Goal: Task Accomplishment & Management: Complete application form

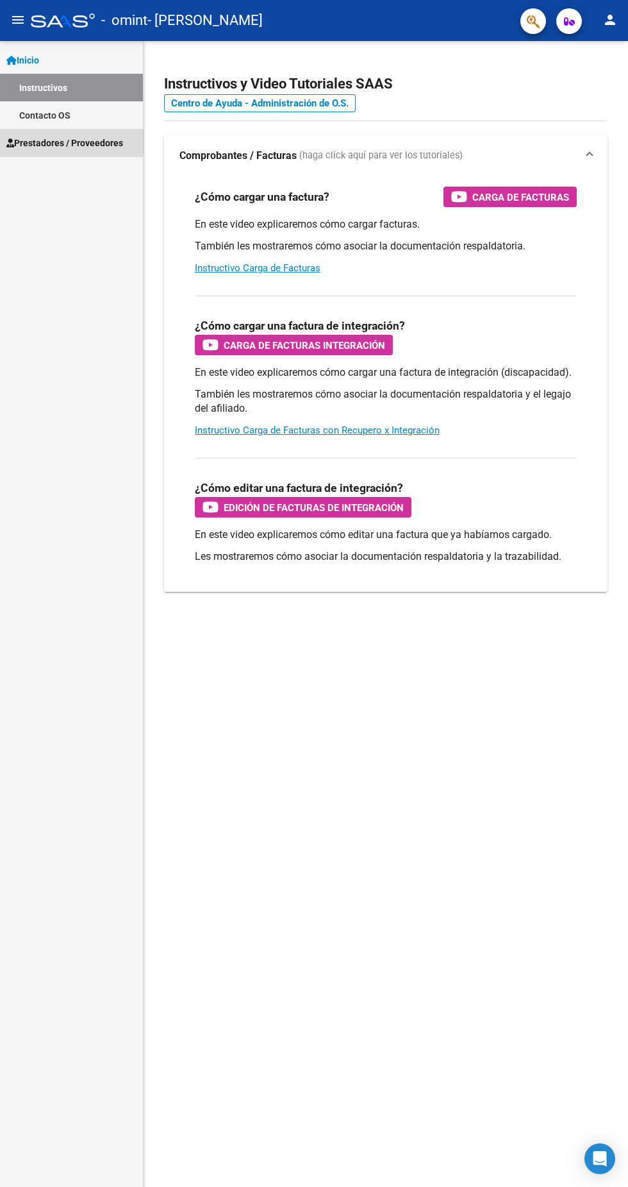
click at [69, 136] on span "Prestadores / Proveedores" at bounding box center [64, 143] width 117 height 14
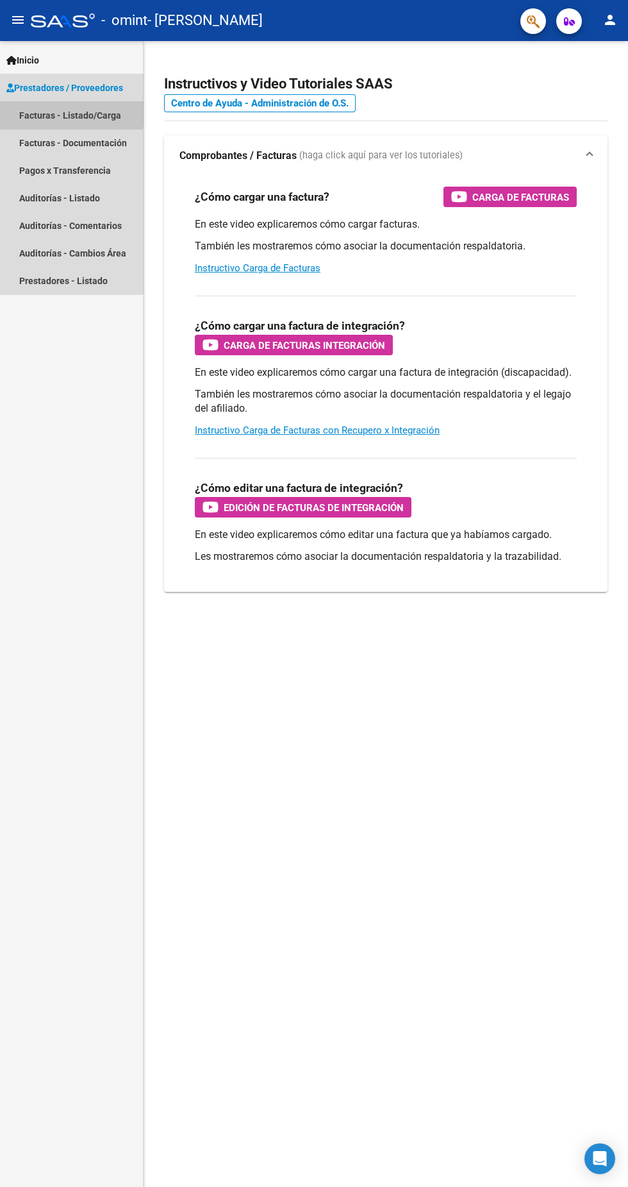
click at [26, 108] on link "Facturas - Listado/Carga" at bounding box center [71, 115] width 143 height 28
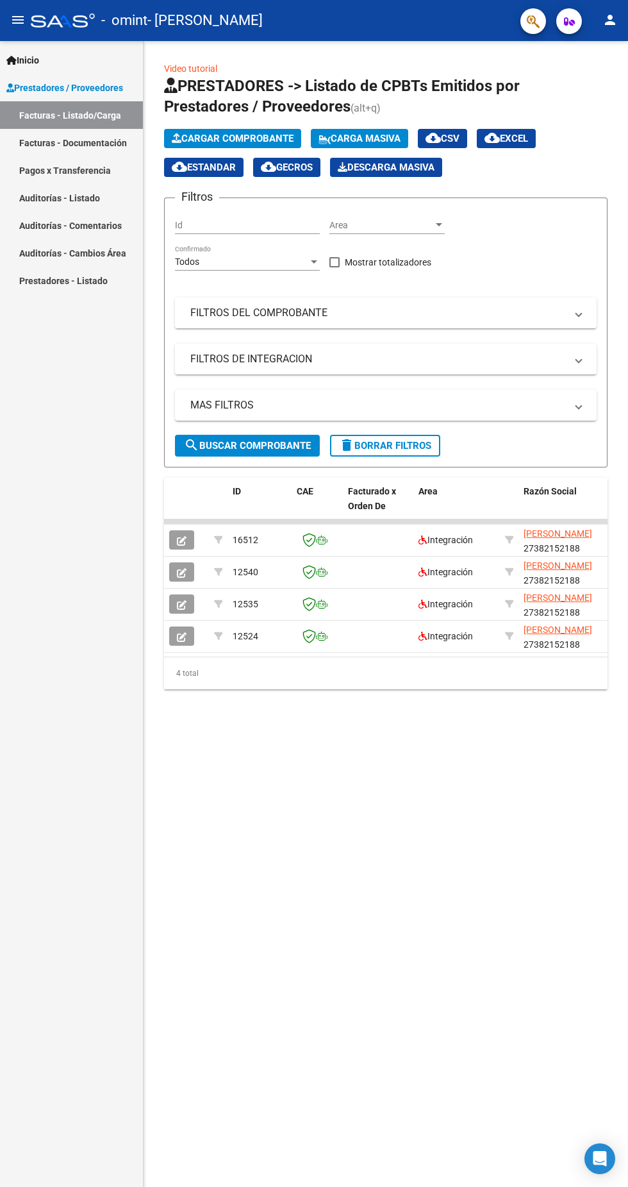
click at [253, 133] on span "Cargar Comprobante" at bounding box center [233, 139] width 122 height 12
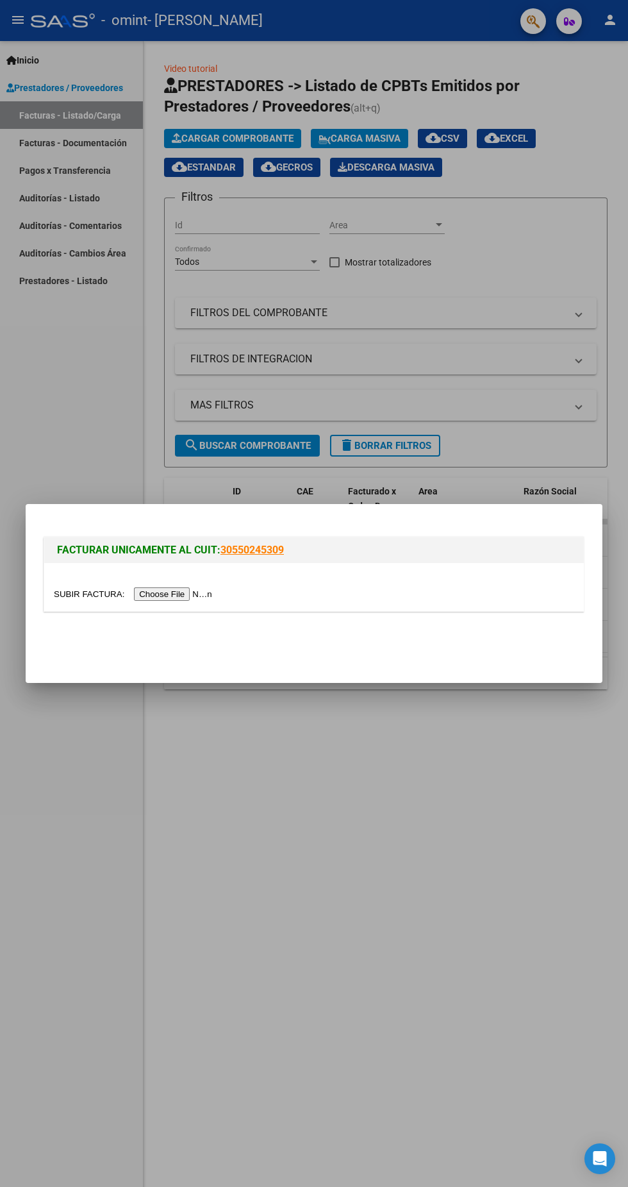
click at [195, 595] on input "file" at bounding box center [135, 593] width 162 height 13
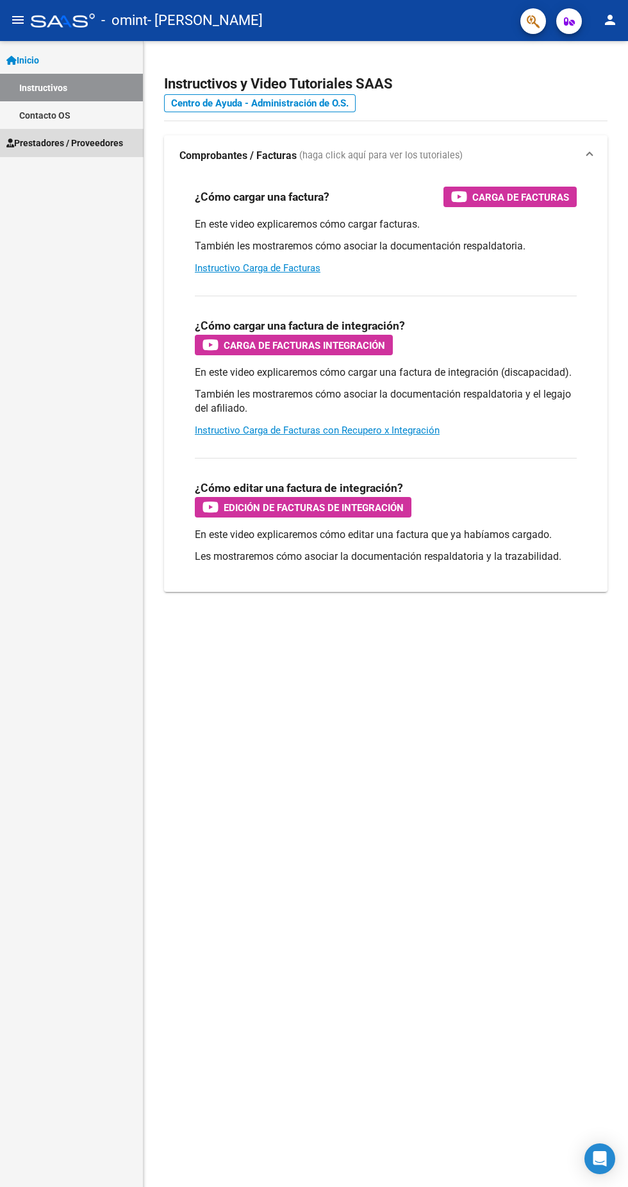
click at [110, 146] on span "Prestadores / Proveedores" at bounding box center [64, 143] width 117 height 14
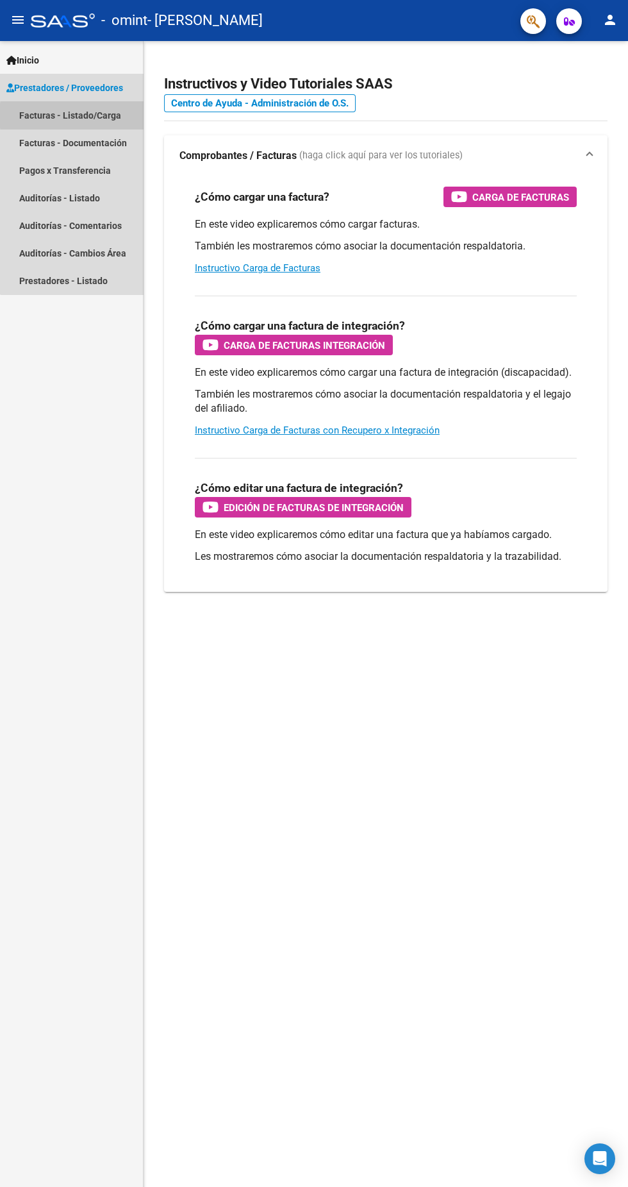
click at [115, 115] on link "Facturas - Listado/Carga" at bounding box center [71, 115] width 143 height 28
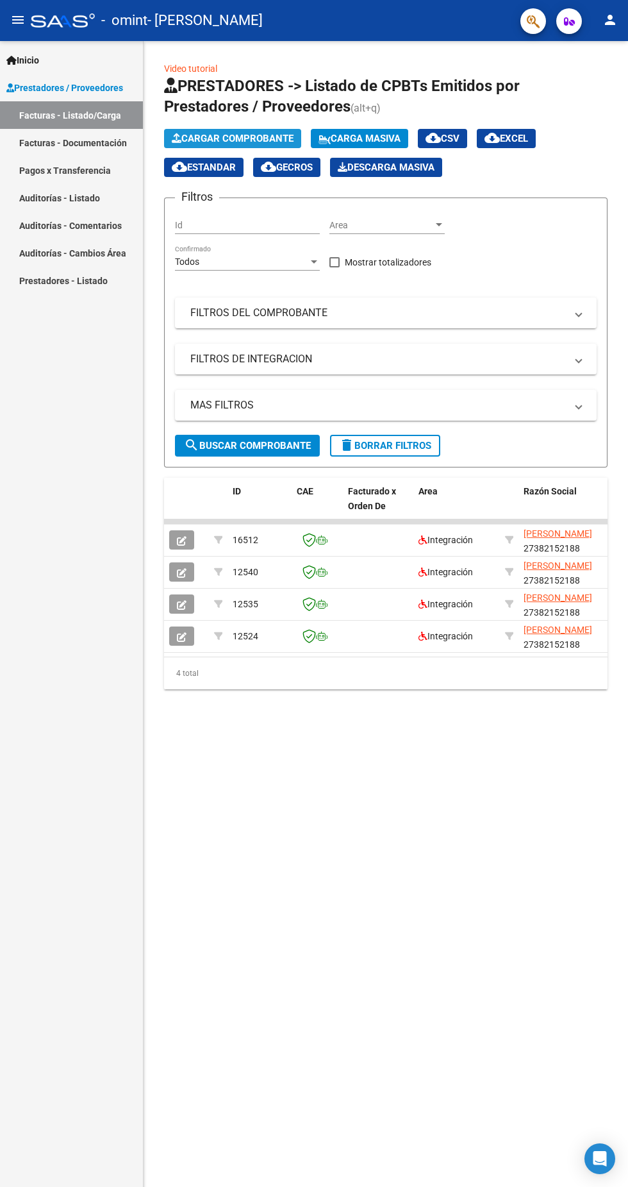
click at [236, 142] on span "Cargar Comprobante" at bounding box center [233, 139] width 122 height 12
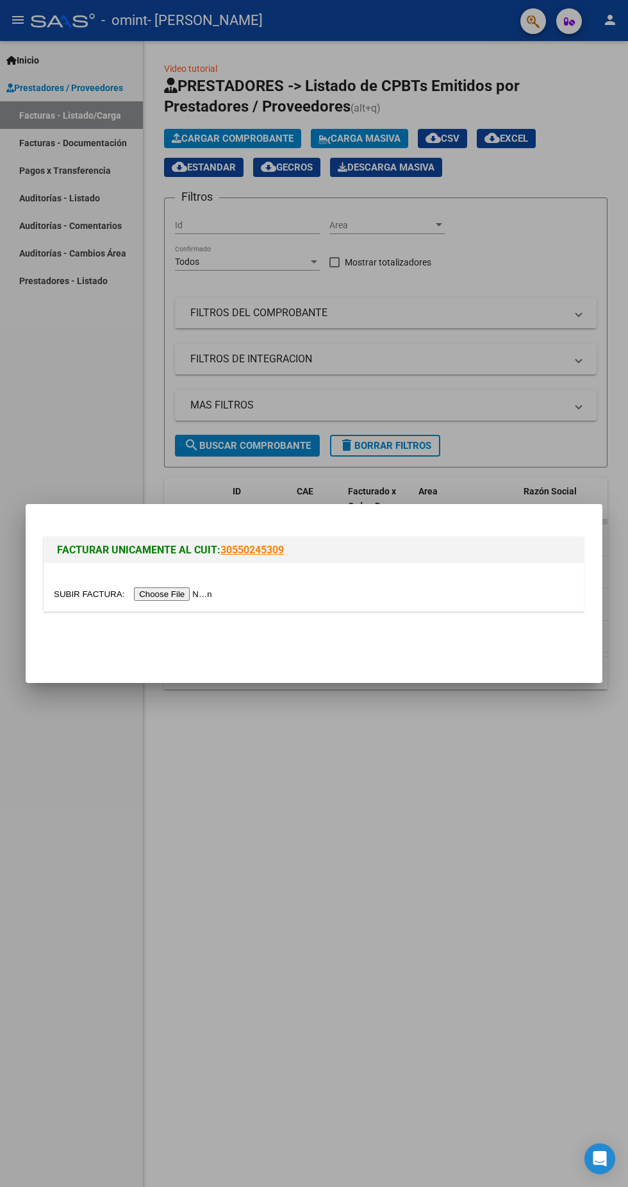
click at [189, 595] on input "file" at bounding box center [135, 593] width 162 height 13
click at [423, 825] on div at bounding box center [314, 593] width 628 height 1187
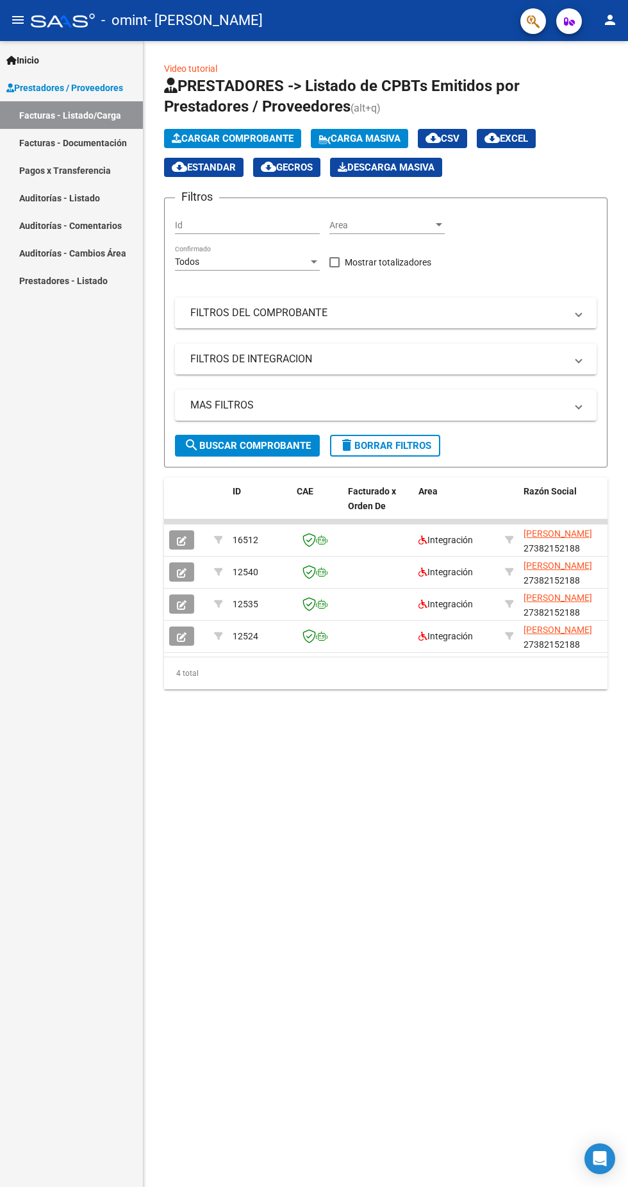
click at [256, 138] on span "Cargar Comprobante" at bounding box center [233, 139] width 122 height 12
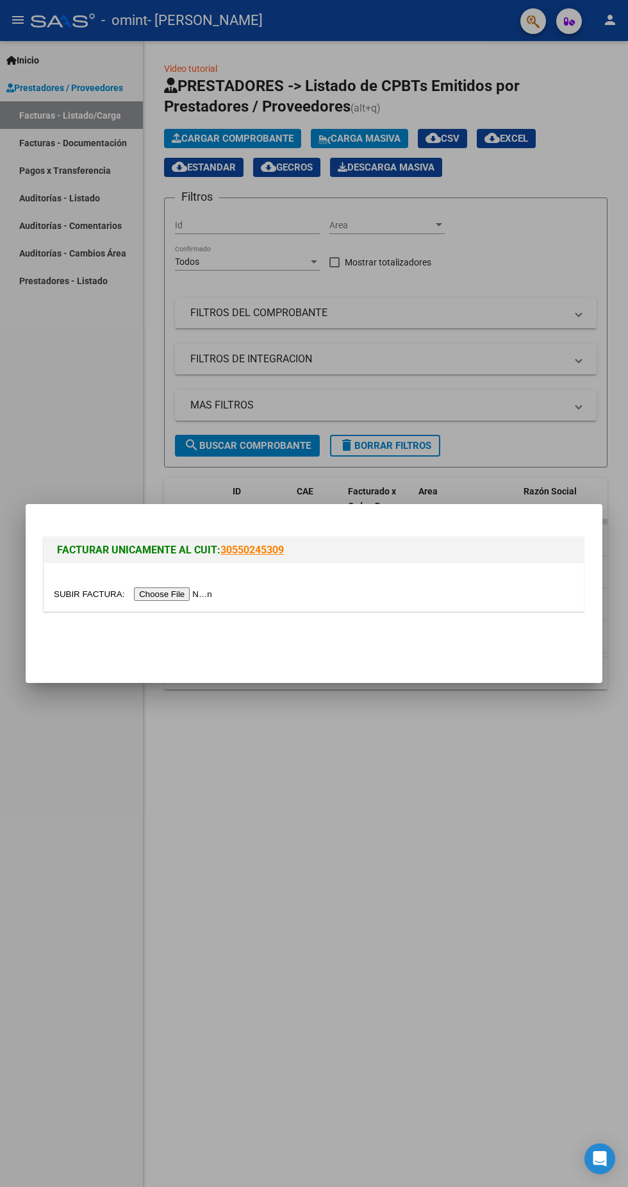
click at [169, 598] on input "file" at bounding box center [135, 593] width 162 height 13
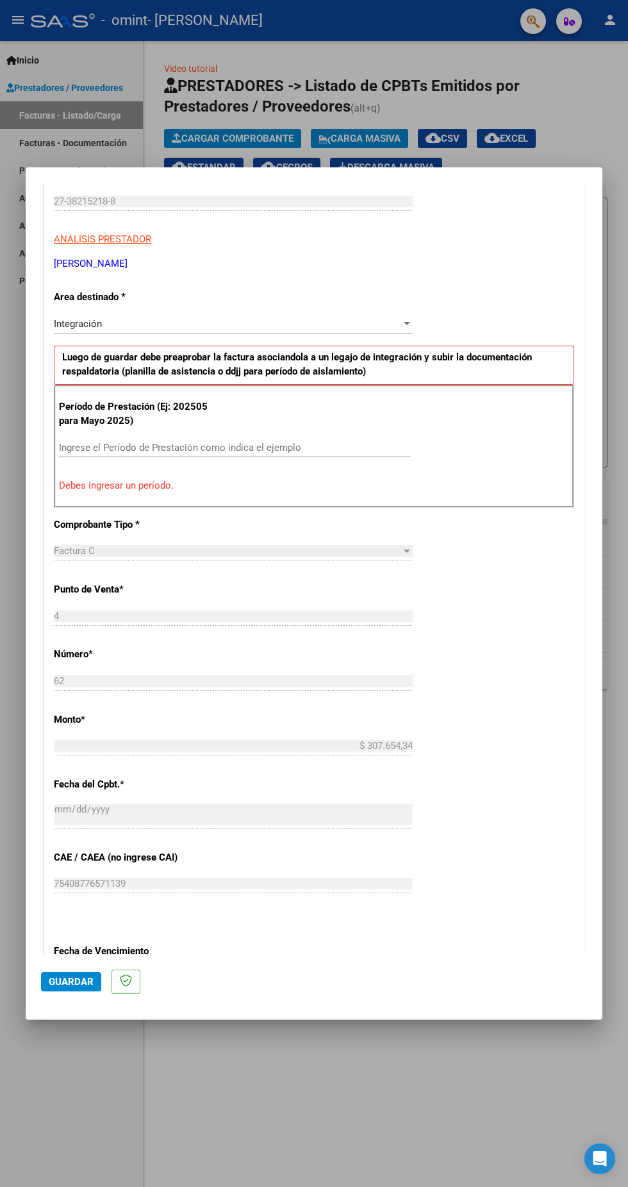
scroll to position [195, 0]
click at [362, 442] on input "Ingrese el Período de Prestación como indica el ejemplo" at bounding box center [235, 448] width 352 height 12
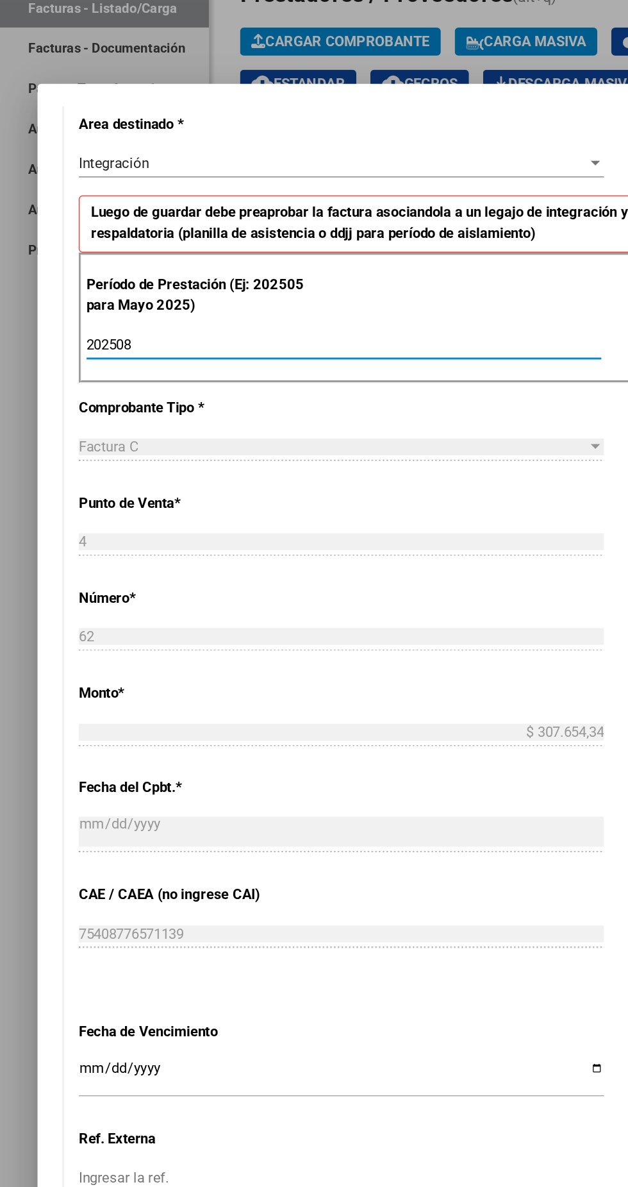
scroll to position [314, 0]
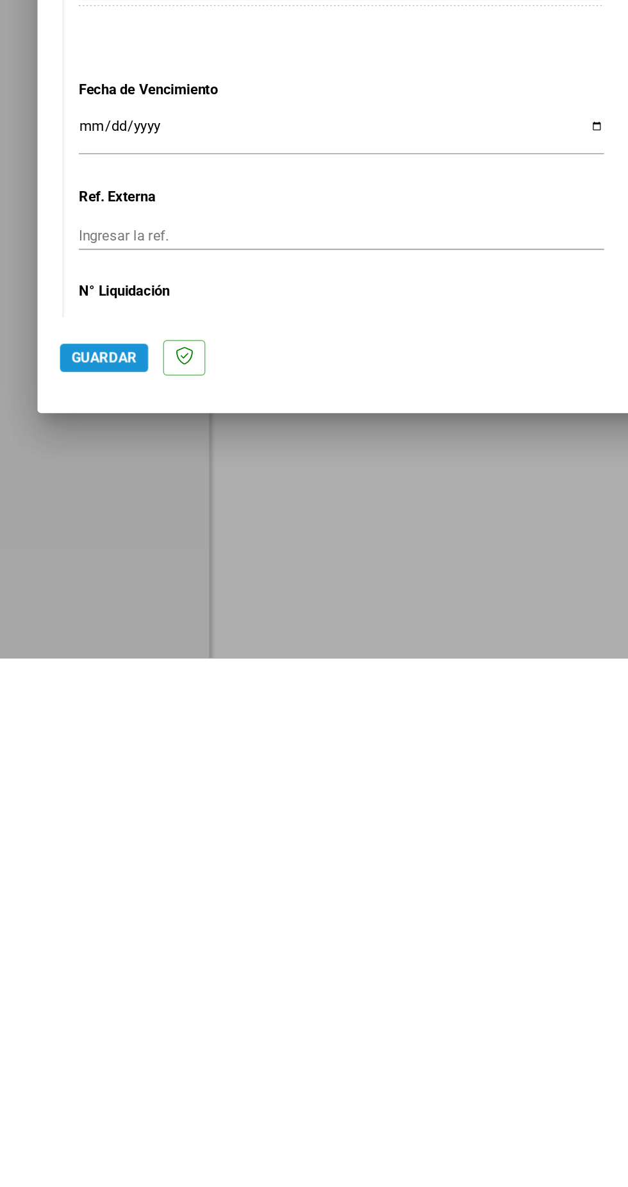
type input "202508"
click at [63, 988] on span "Guardar" at bounding box center [71, 982] width 45 height 12
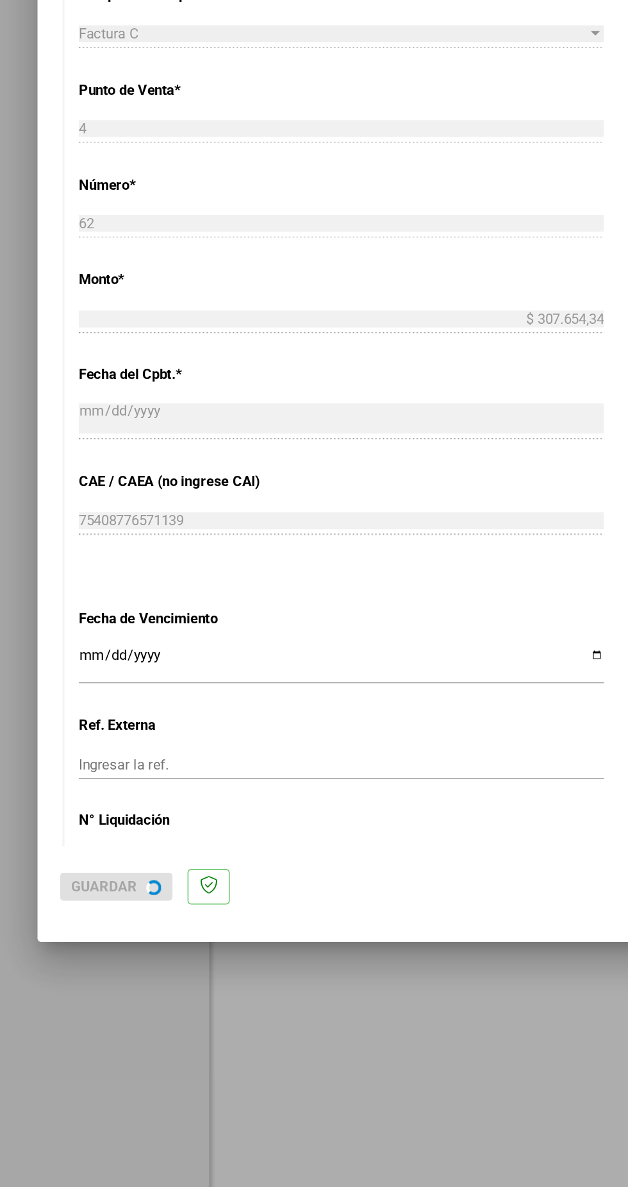
scroll to position [0, 0]
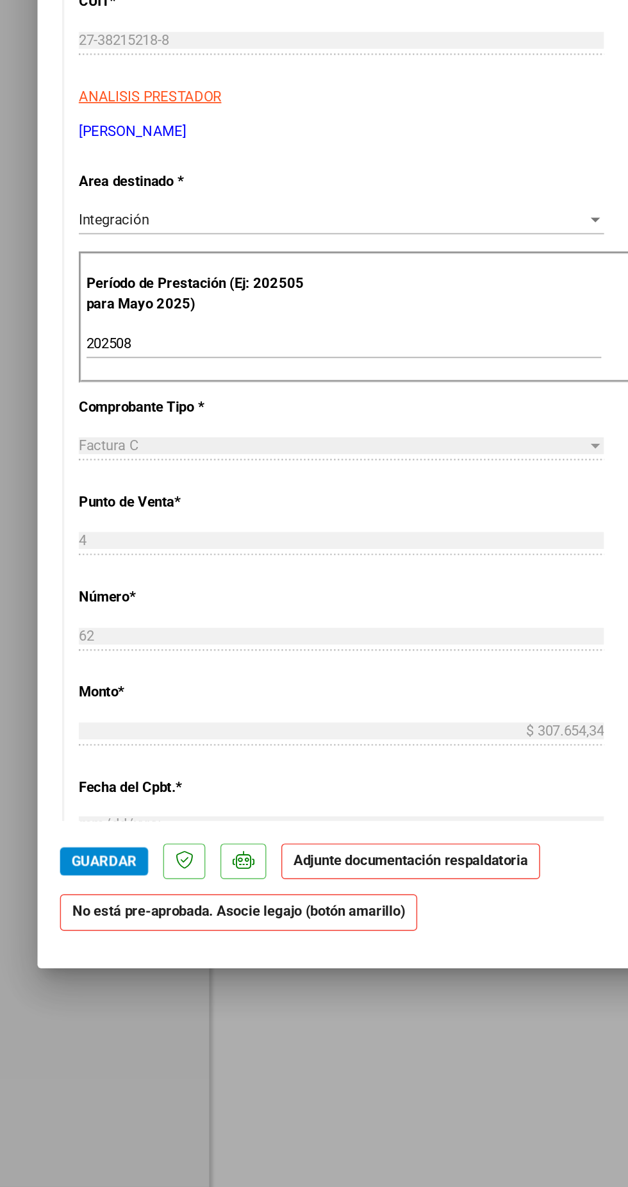
click at [322, 970] on strong "Adjunte documentación respaldatoria" at bounding box center [281, 964] width 160 height 12
click at [216, 1012] on strong "No está pre-aprobada. Asocie legajo (botón amarillo)" at bounding box center [163, 999] width 244 height 25
click at [224, 1012] on strong "No está pre-aprobada. Asocie legajo (botón amarillo)" at bounding box center [163, 999] width 244 height 25
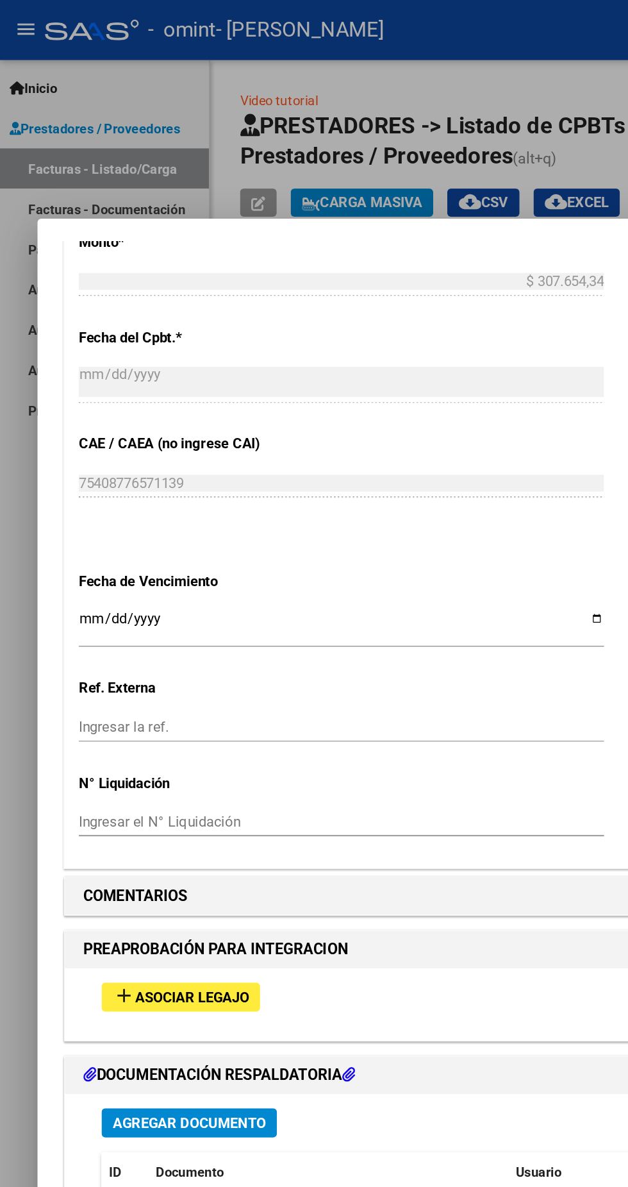
scroll to position [684, 0]
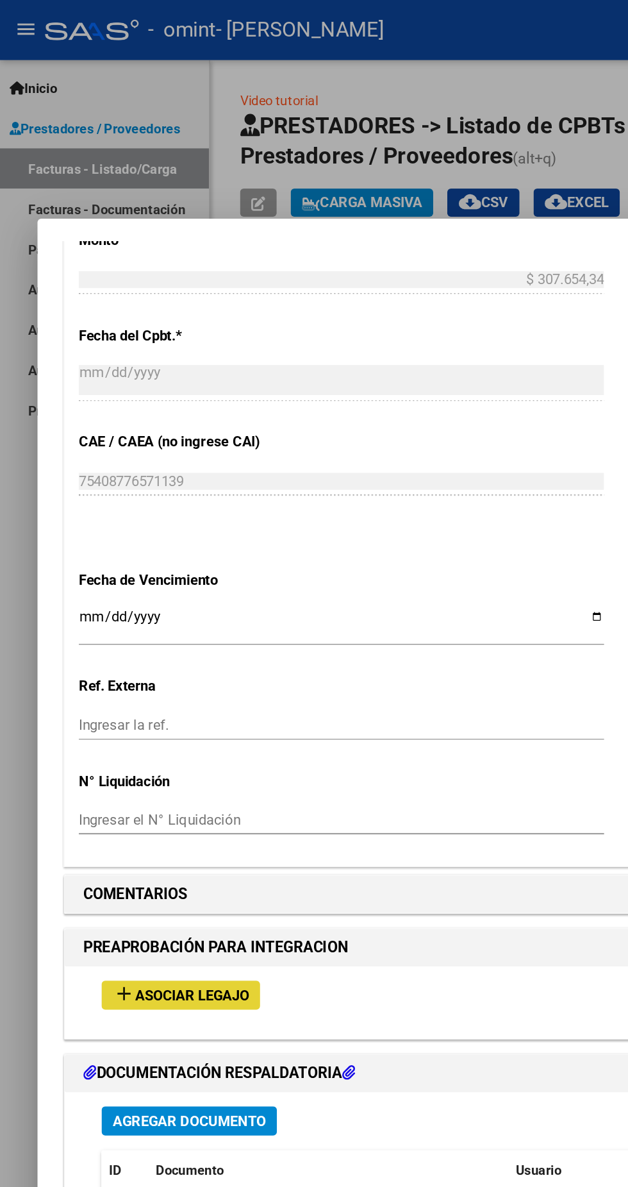
click at [138, 675] on span "Asociar Legajo" at bounding box center [131, 681] width 78 height 12
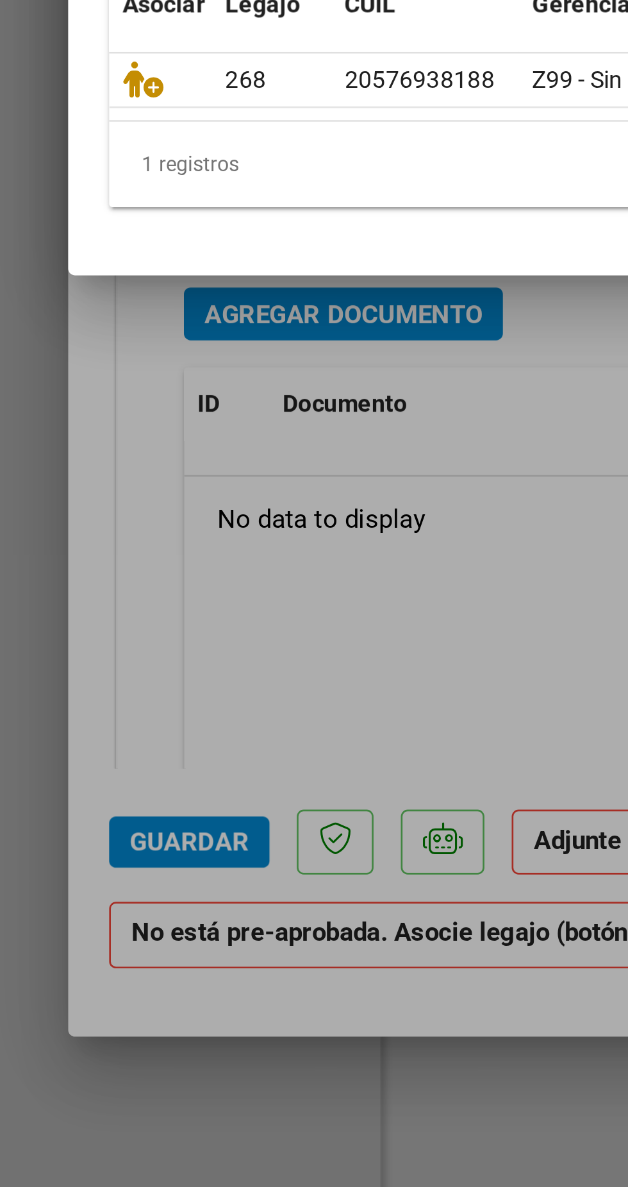
click at [60, 682] on icon at bounding box center [53, 678] width 15 height 14
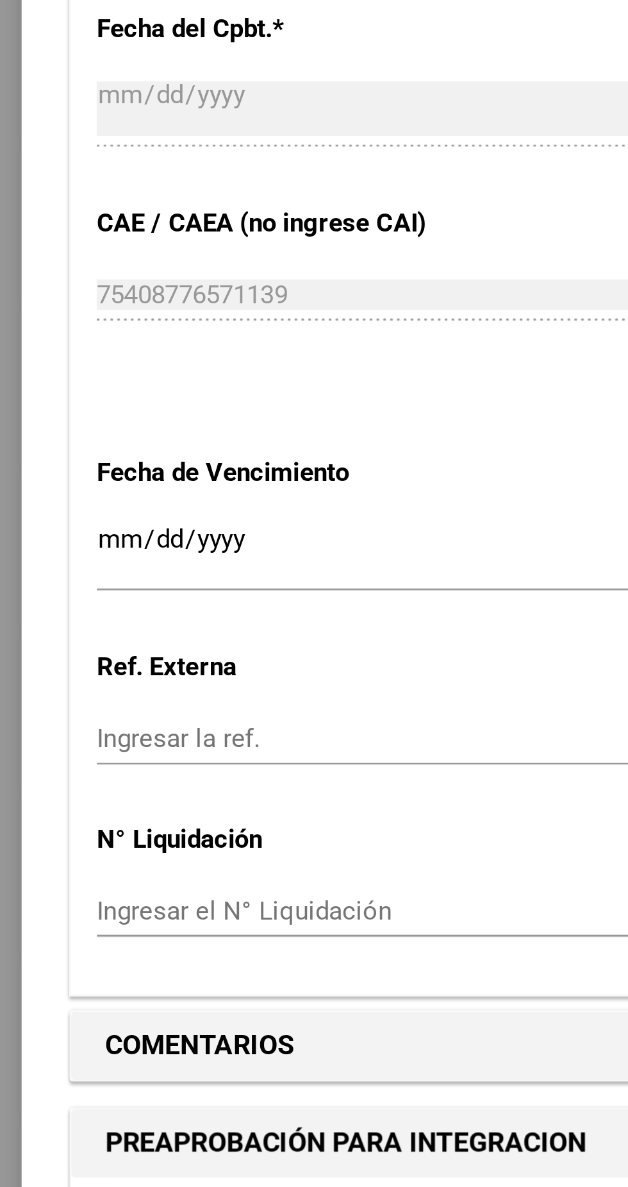
scroll to position [884, 0]
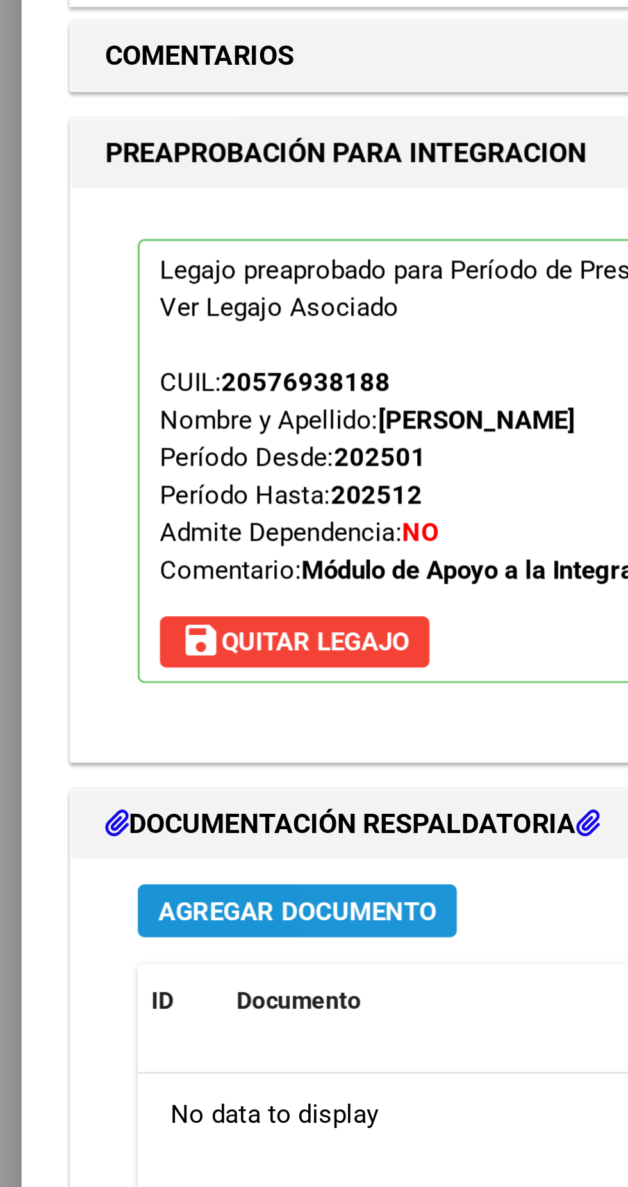
click at [158, 779] on span "Agregar Documento" at bounding box center [129, 785] width 105 height 12
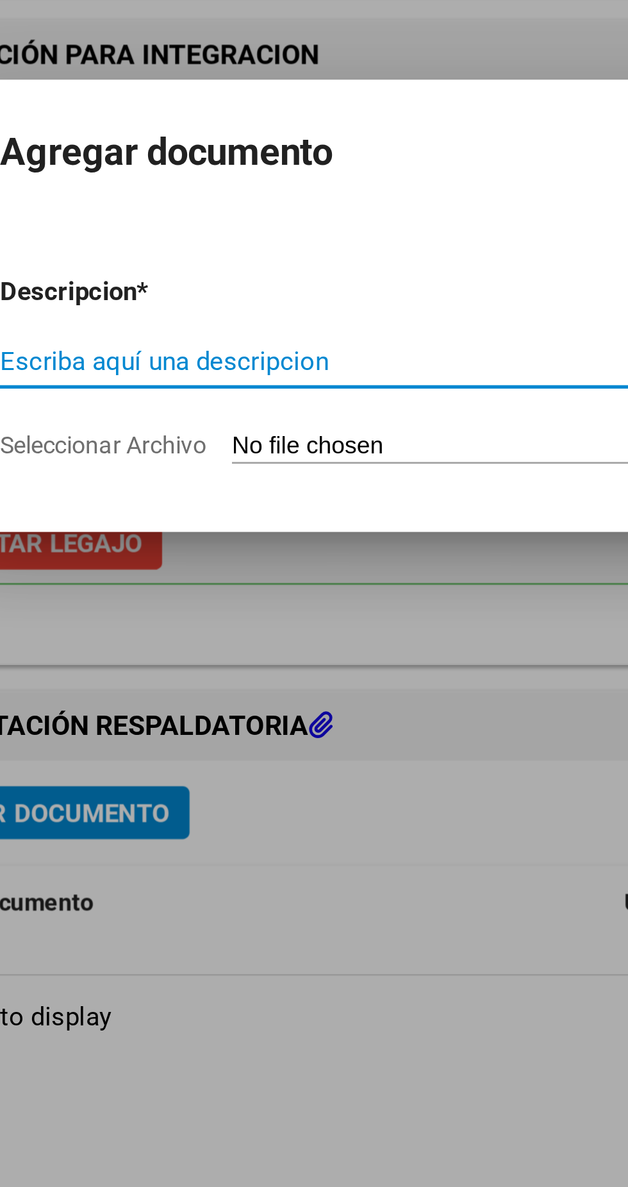
scroll to position [820, 0]
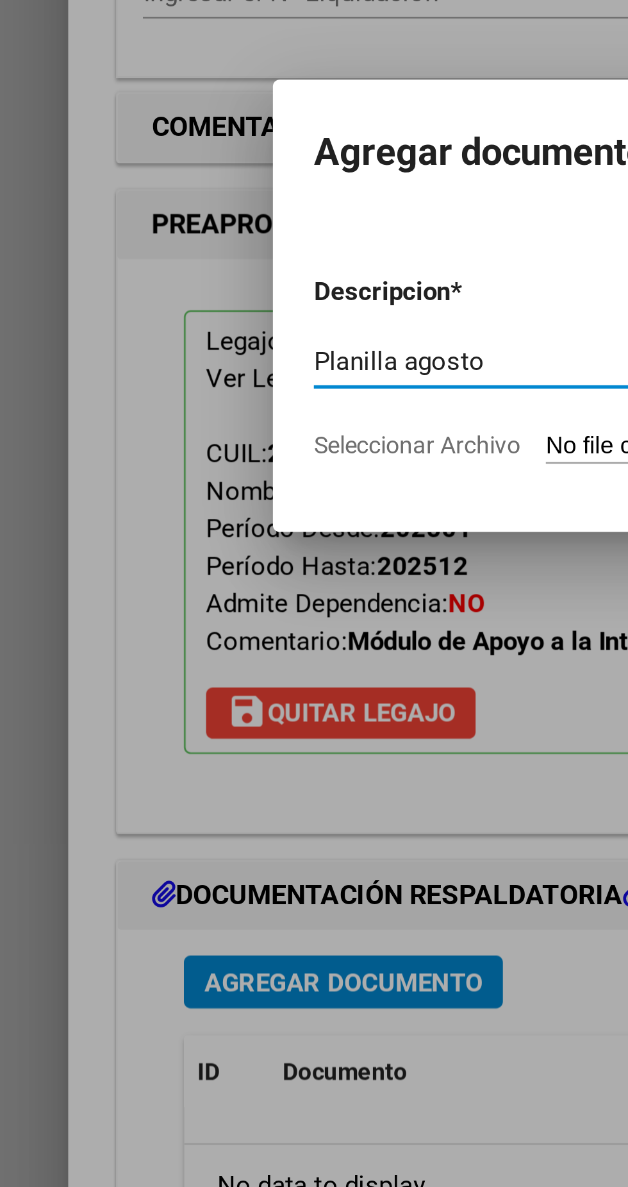
type input "Planilla agosto"
click at [214, 648] on input "Seleccionar Archivo" at bounding box center [290, 647] width 170 height 12
type input "C:\fakepath\planilla [DATE].pdf"
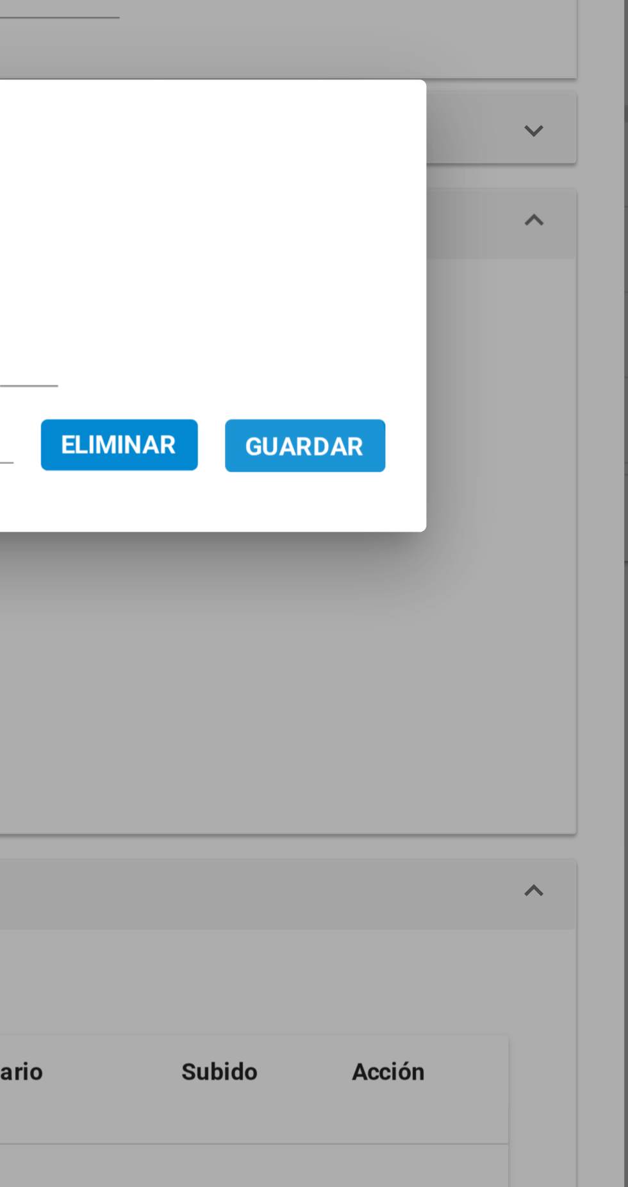
click at [496, 647] on span "Guardar" at bounding box center [482, 647] width 45 height 12
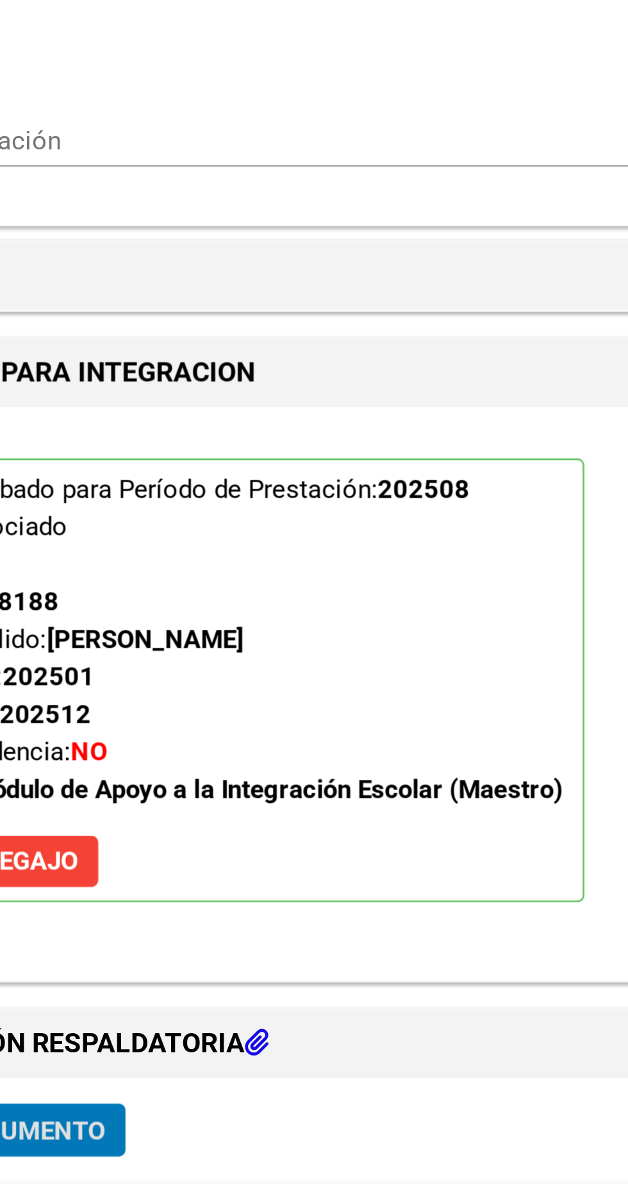
scroll to position [884, 0]
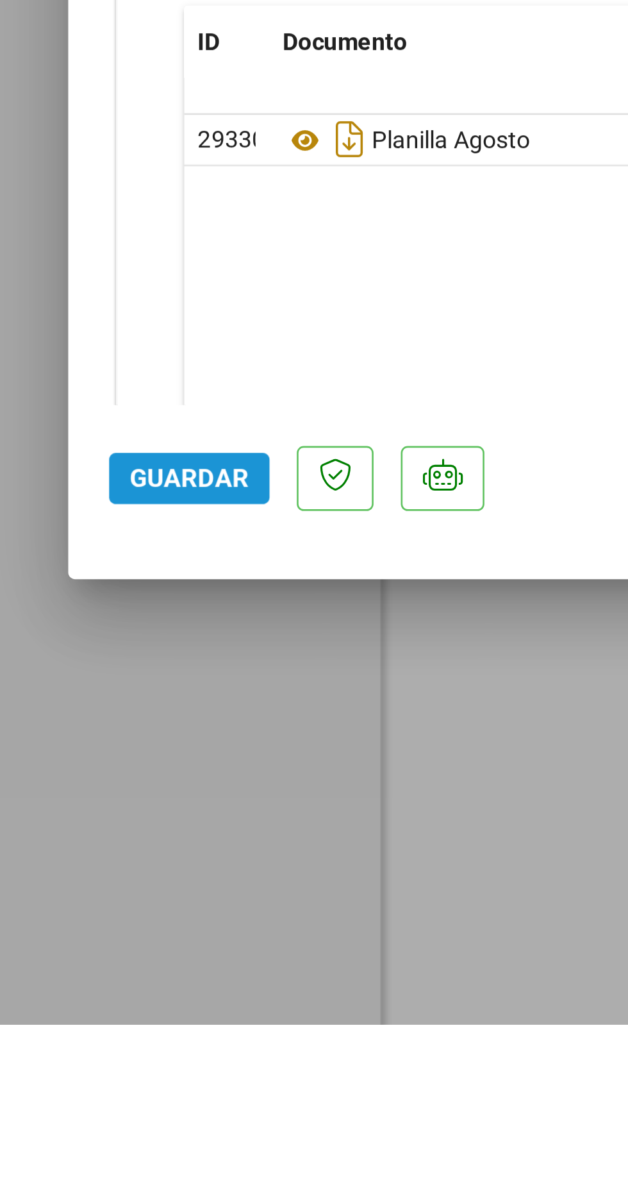
click at [77, 988] on span "Guardar" at bounding box center [71, 982] width 45 height 12
click at [67, 988] on span "Guardar" at bounding box center [71, 982] width 45 height 12
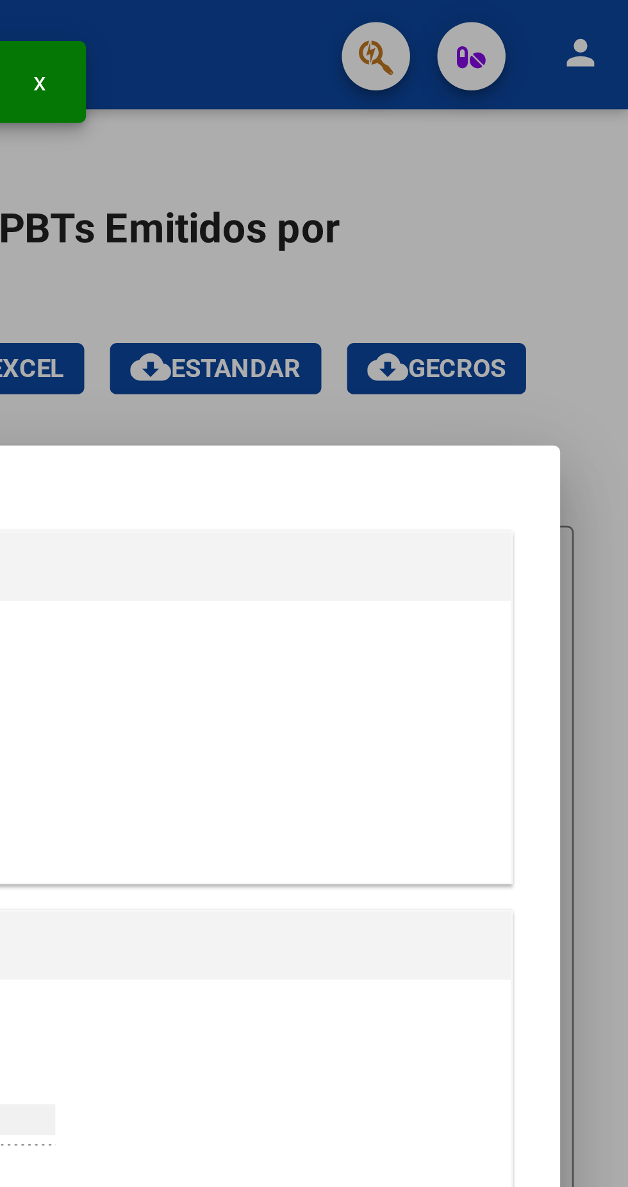
scroll to position [0, 0]
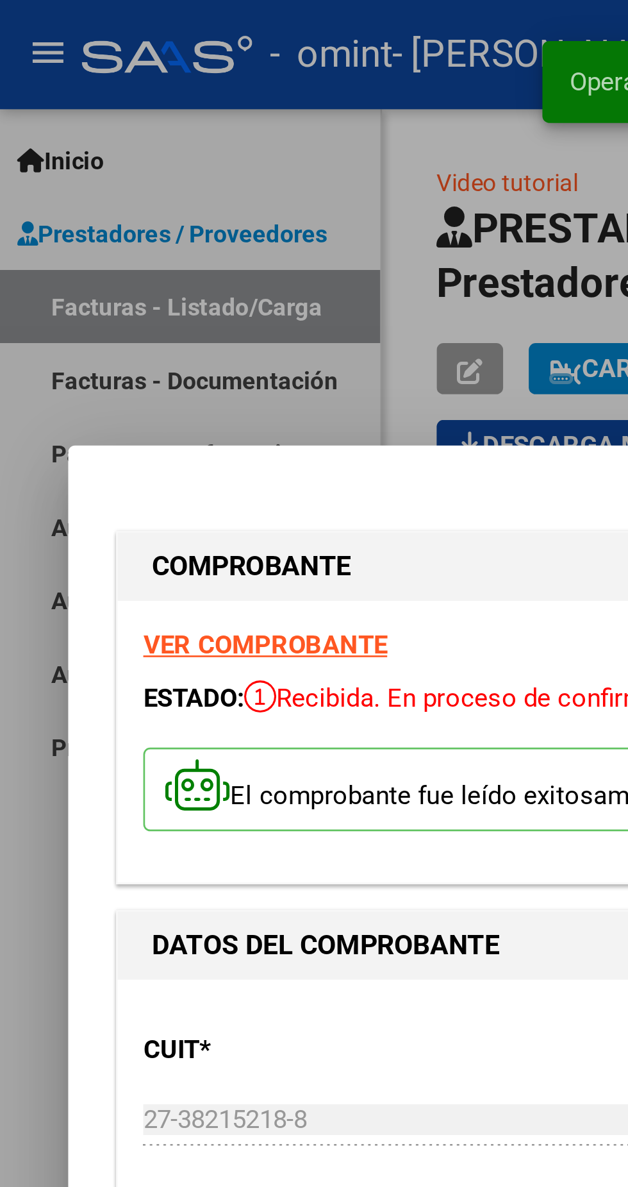
click at [145, 80] on div at bounding box center [314, 593] width 628 height 1187
type input "$ 0,00"
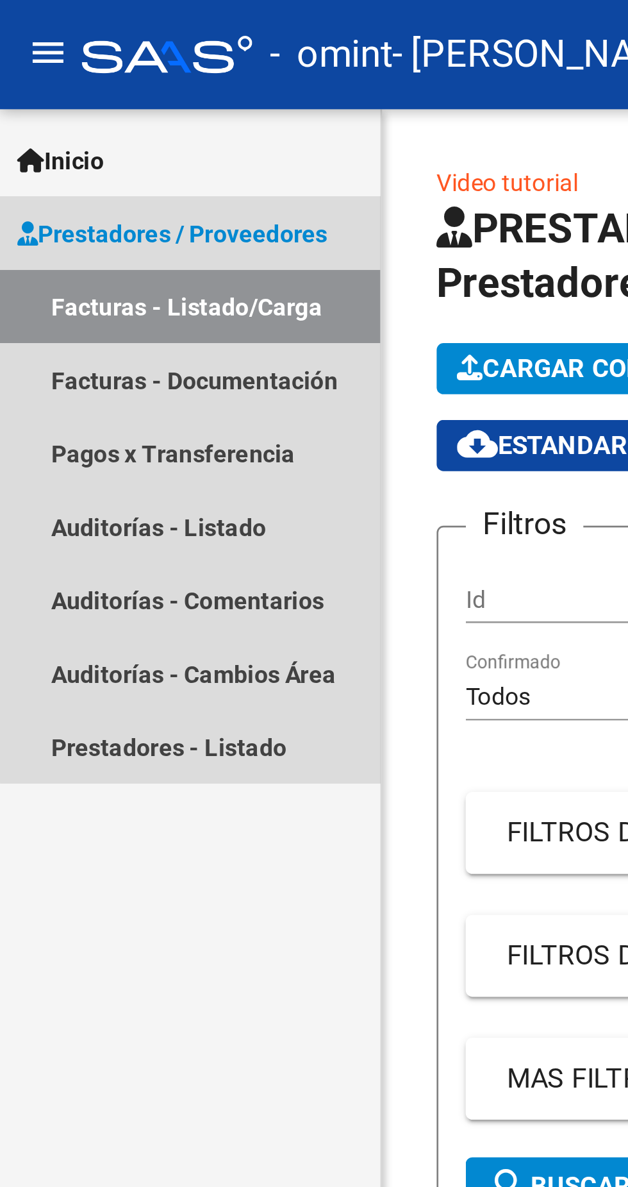
click at [110, 86] on span "Prestadores / Proveedores" at bounding box center [64, 88] width 117 height 14
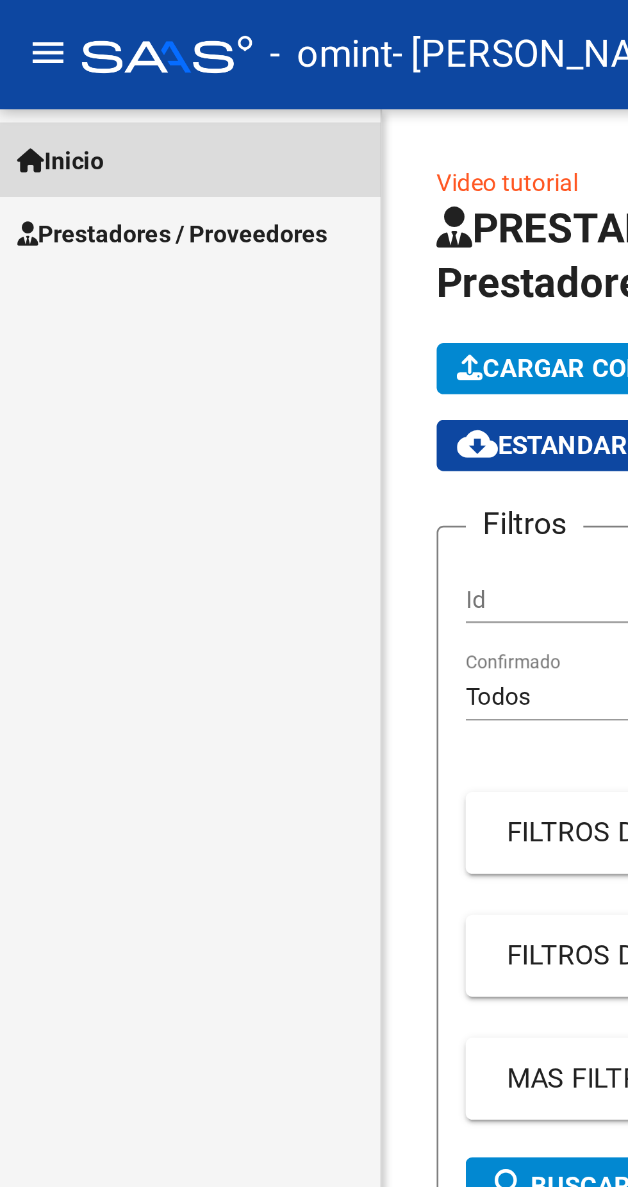
click at [116, 66] on link "Inicio" at bounding box center [71, 60] width 143 height 28
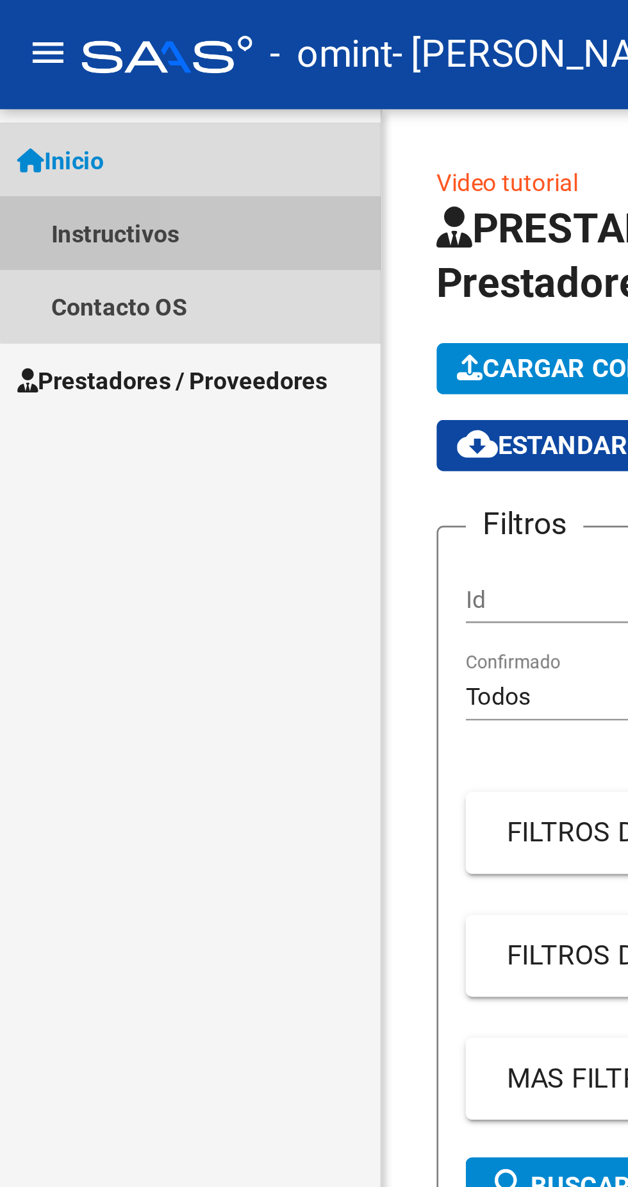
click at [99, 87] on link "Instructivos" at bounding box center [71, 88] width 143 height 28
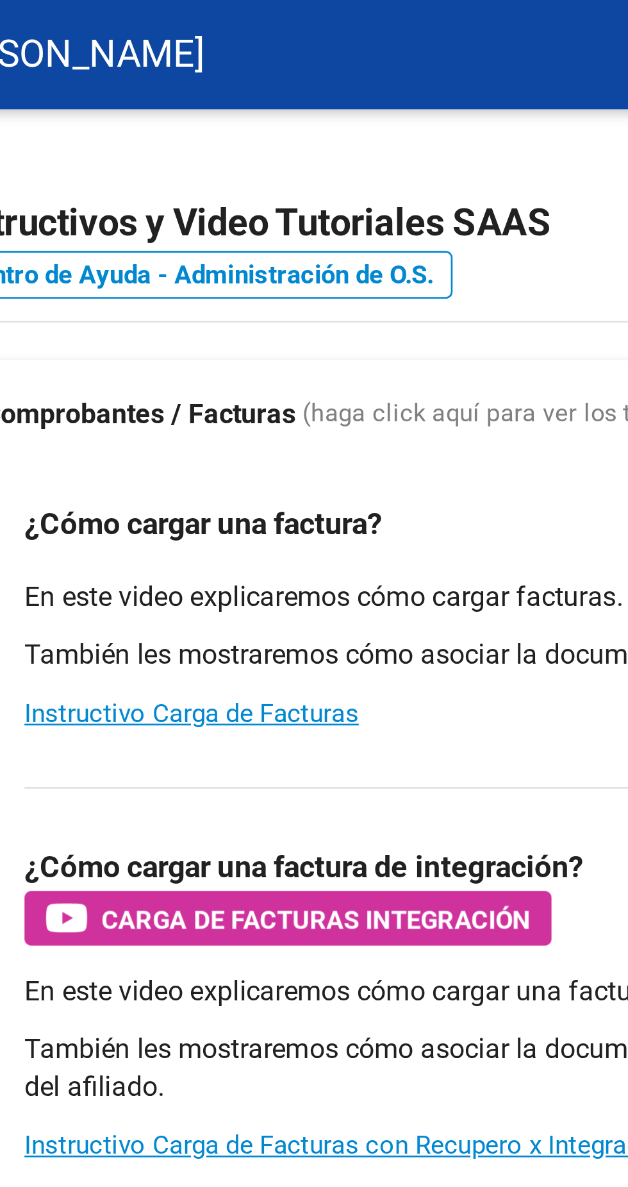
click at [348, 351] on span "Carga de Facturas Integración" at bounding box center [305, 345] width 162 height 16
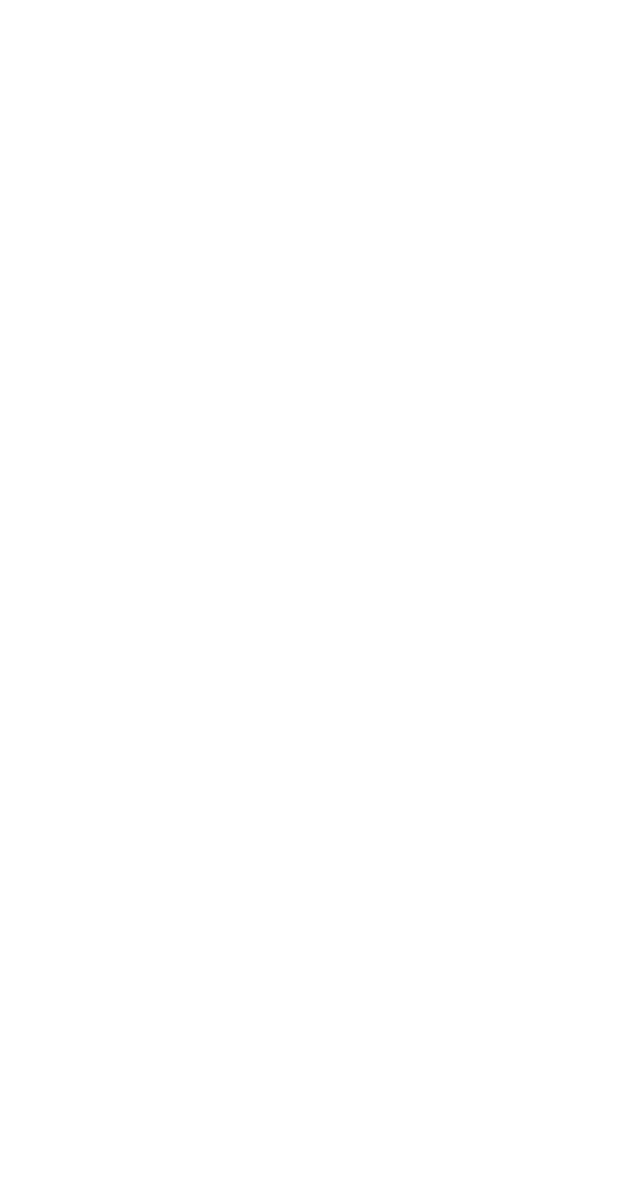
click at [397, 408] on mat-dialog-container "CARGA DE FACTURAS DE INTEGRACIÓN" at bounding box center [314, 594] width 577 height 1068
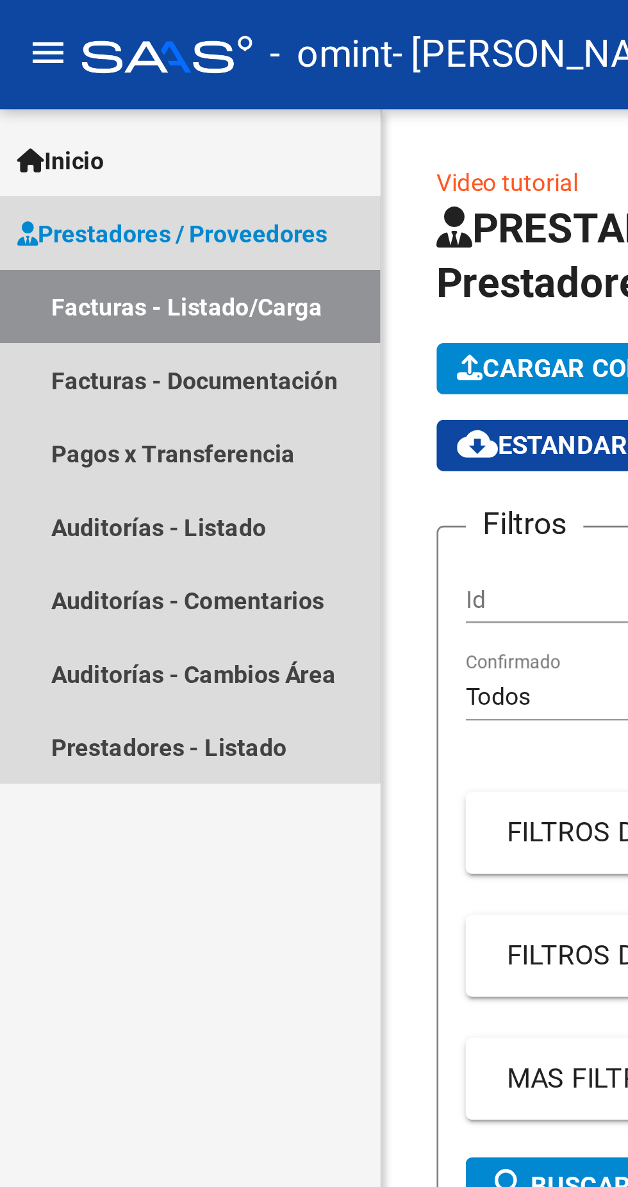
click at [37, 78] on link "Prestadores / Proveedores" at bounding box center [71, 88] width 143 height 28
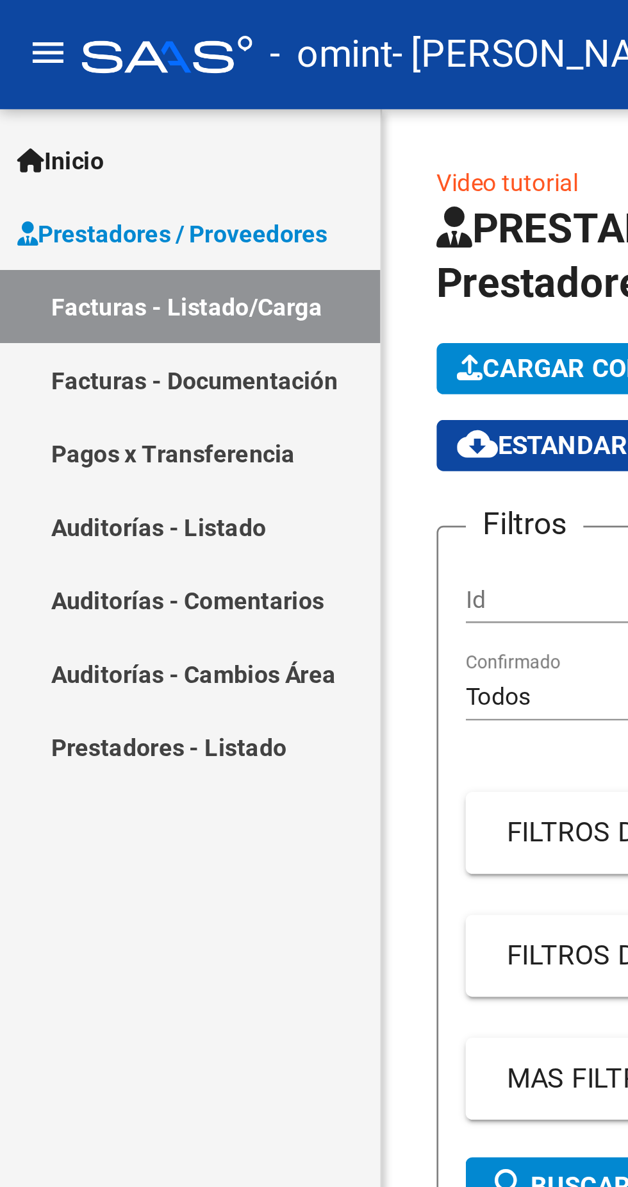
click at [33, 109] on link "Facturas - Listado/Carga" at bounding box center [71, 115] width 143 height 28
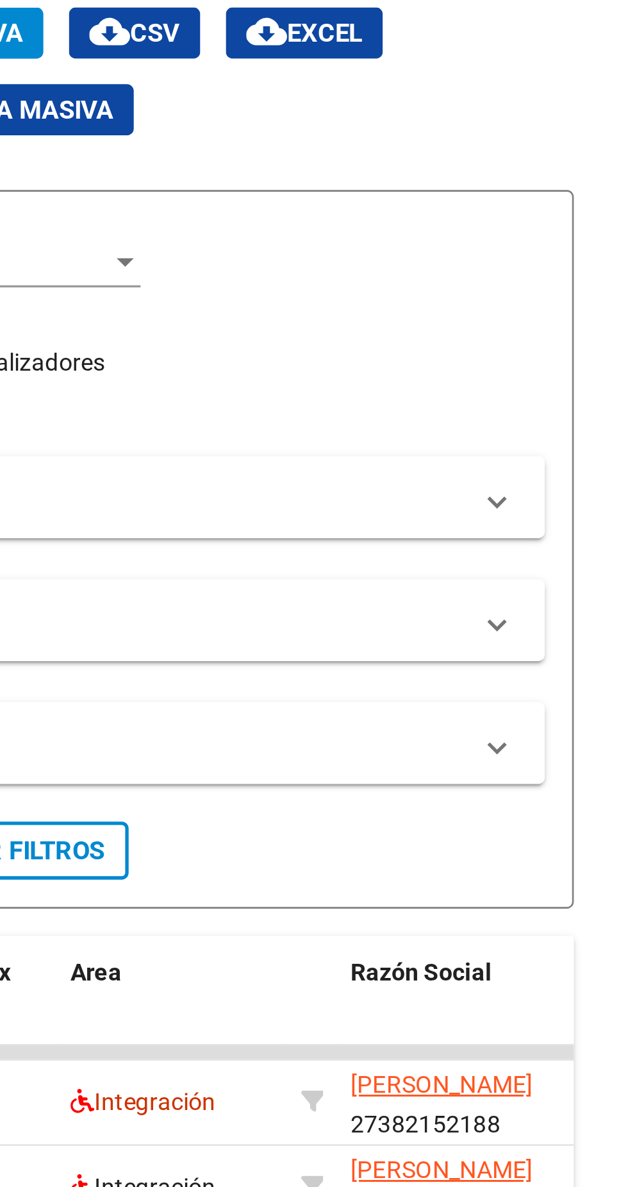
click at [553, 534] on span "[PERSON_NAME]" at bounding box center [558, 533] width 69 height 10
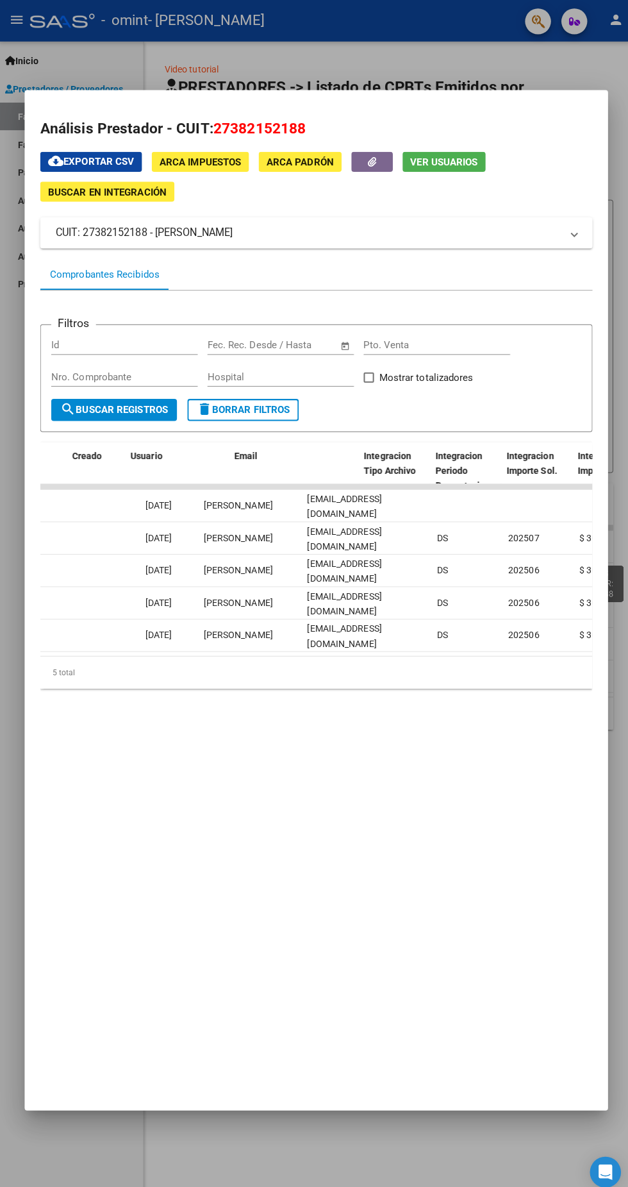
scroll to position [0, 1449]
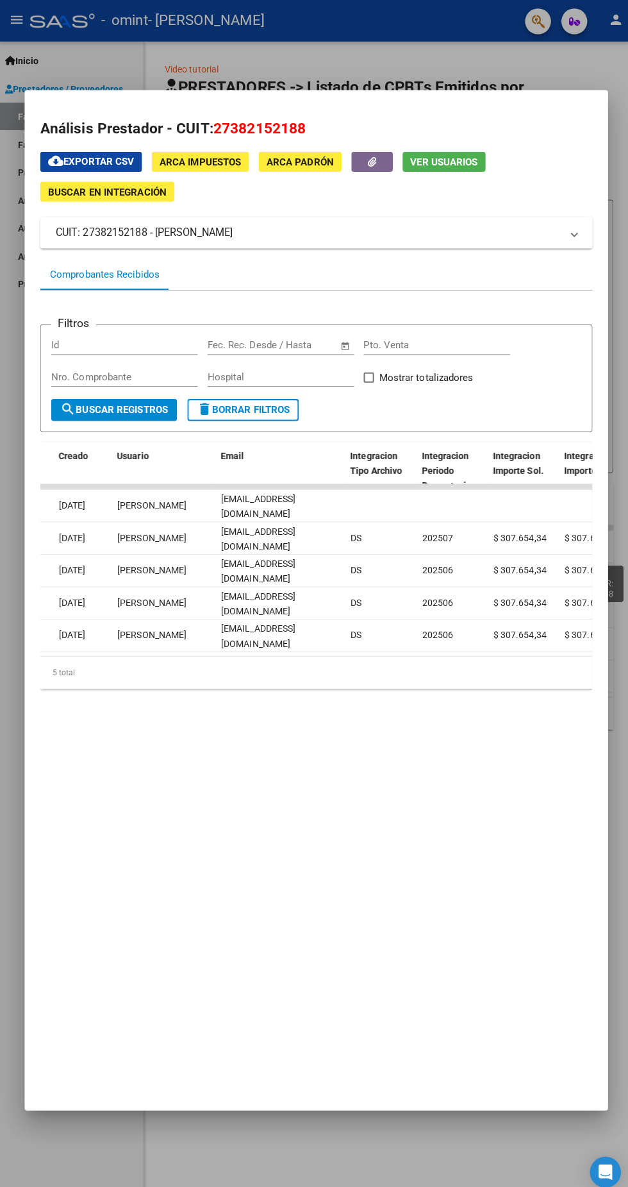
click at [444, 458] on span "Integracion Periodo Presentacion" at bounding box center [445, 466] width 55 height 40
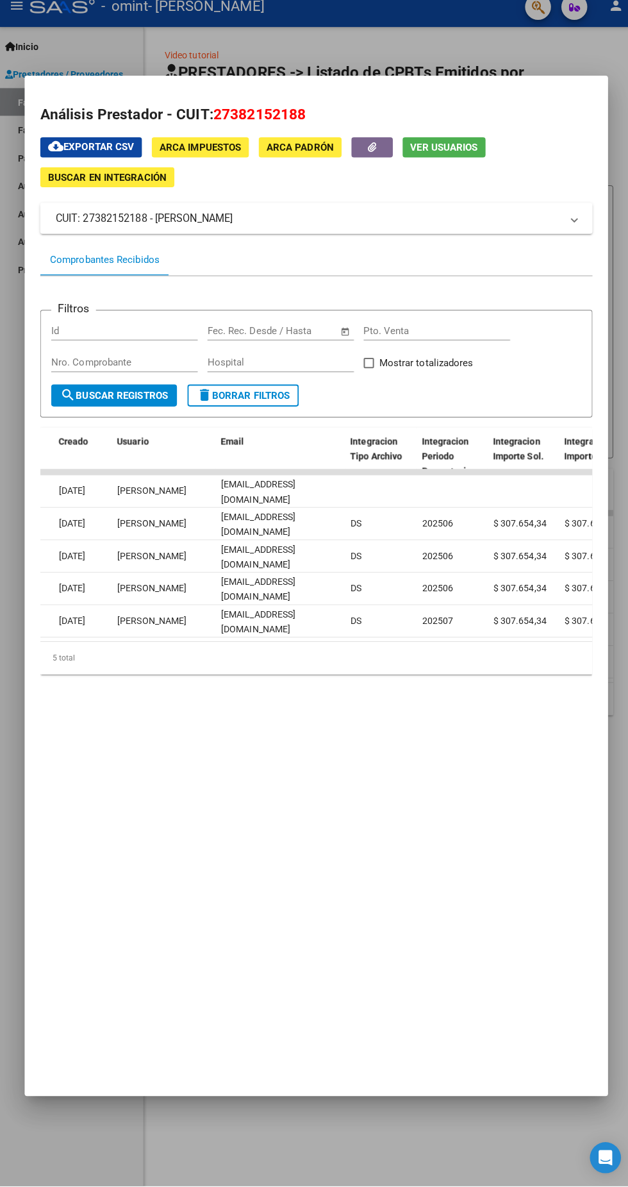
click at [450, 457] on span "Integracion Periodo Presentacion" at bounding box center [445, 466] width 55 height 40
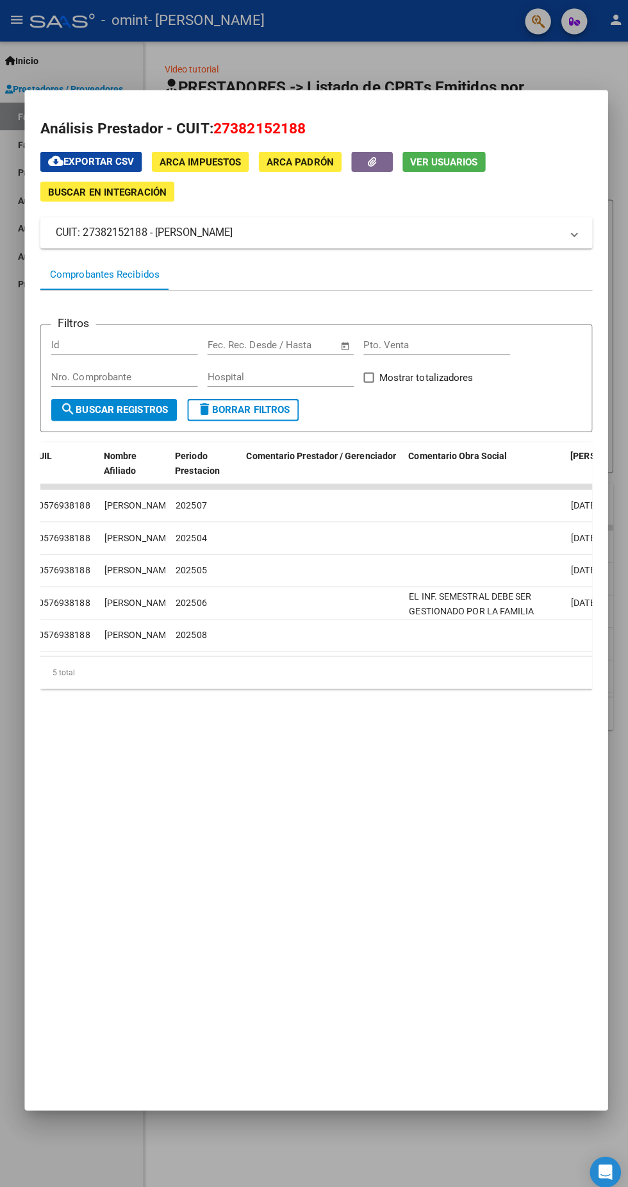
scroll to position [0, 2116]
